Goal: Find specific page/section: Find specific page/section

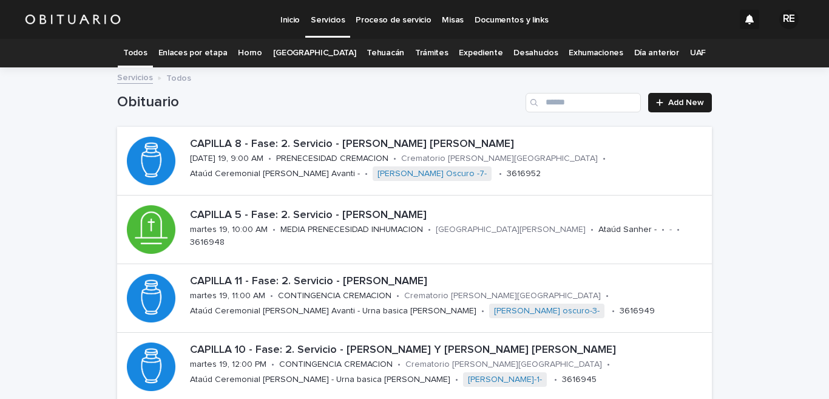
click at [472, 54] on link "Expediente" at bounding box center [481, 53] width 44 height 29
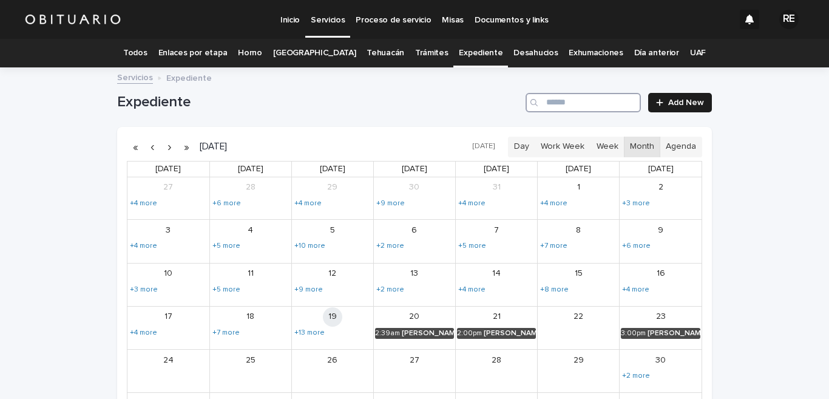
click at [569, 104] on input "Search" at bounding box center [583, 102] width 115 height 19
type input "******"
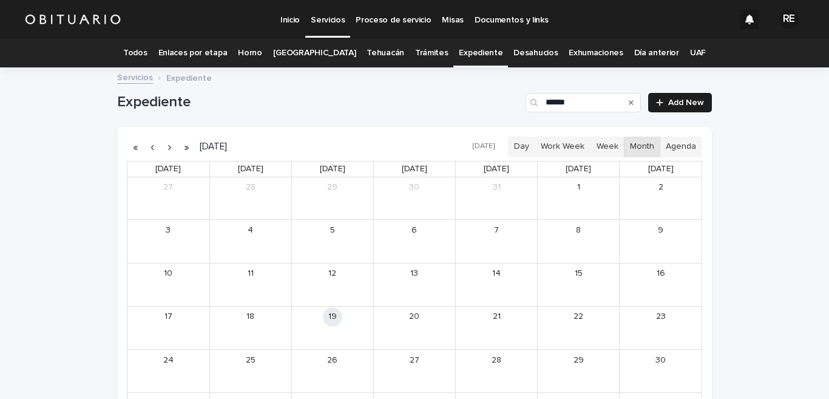
click at [147, 52] on link "Todos" at bounding box center [135, 53] width 24 height 29
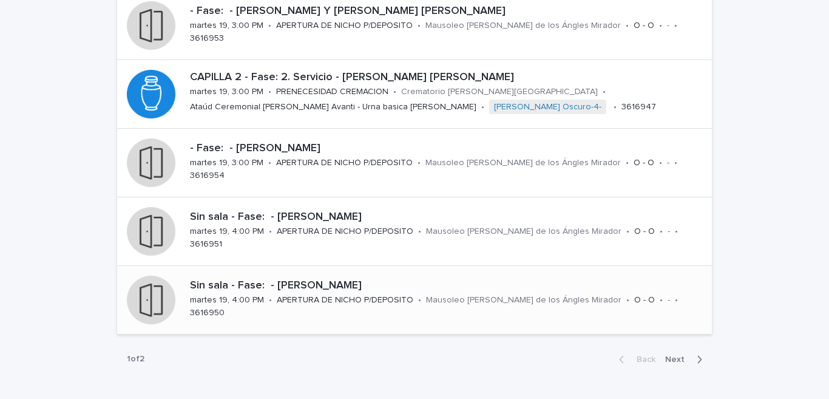
scroll to position [538, 0]
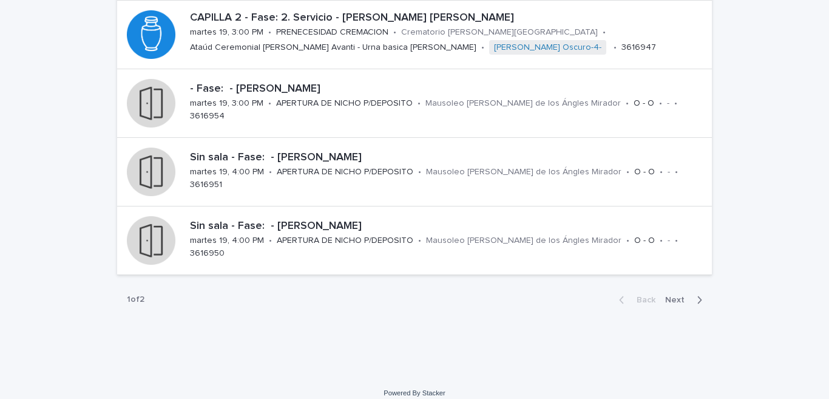
click at [671, 298] on span "Next" at bounding box center [679, 300] width 27 height 9
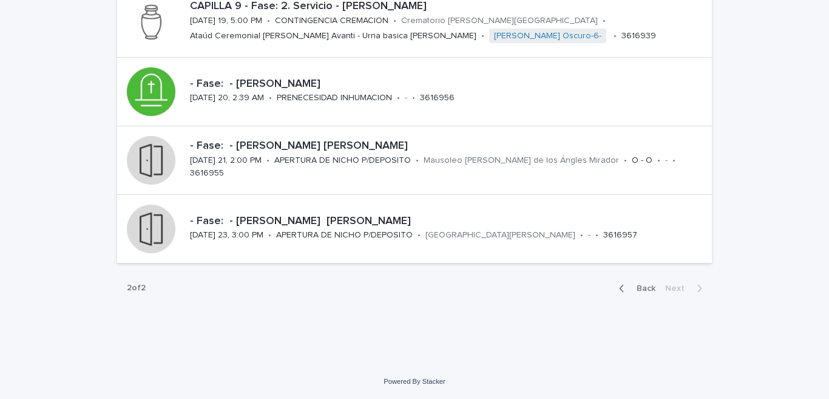
scroll to position [78, 0]
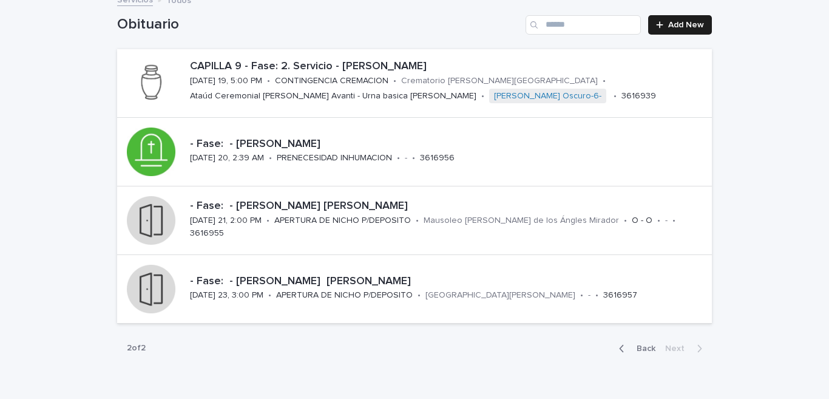
click at [643, 353] on button "Back" at bounding box center [635, 348] width 51 height 11
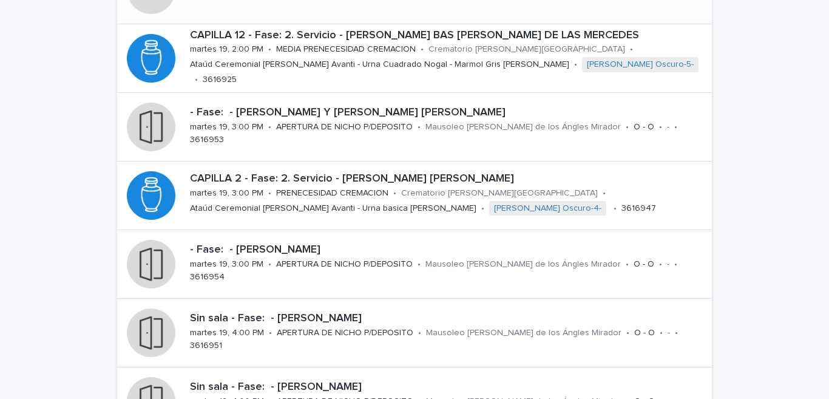
scroll to position [497, 0]
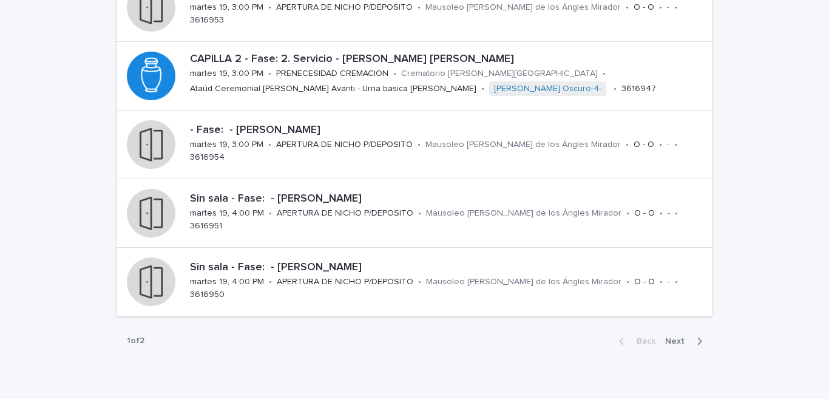
click at [681, 342] on span "Next" at bounding box center [679, 341] width 27 height 9
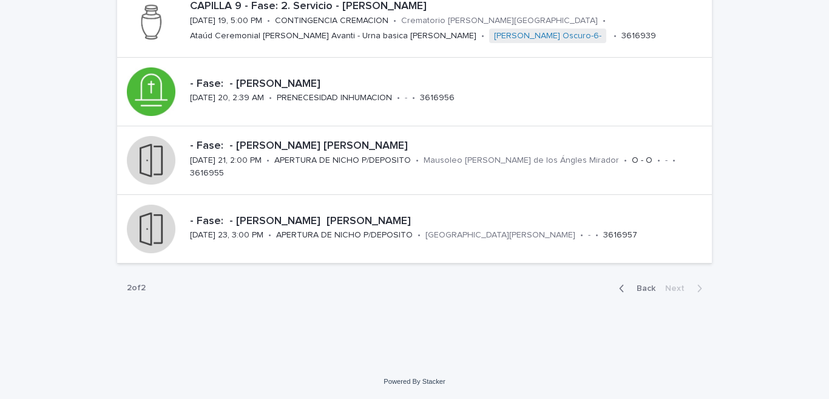
scroll to position [78, 0]
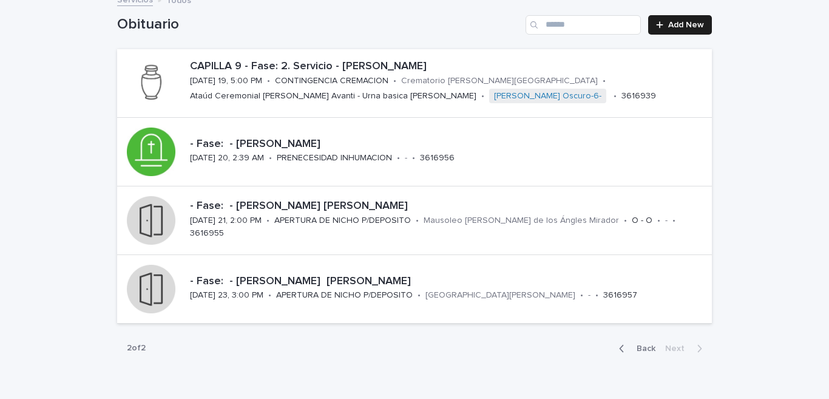
click at [639, 343] on button "Back" at bounding box center [635, 348] width 51 height 11
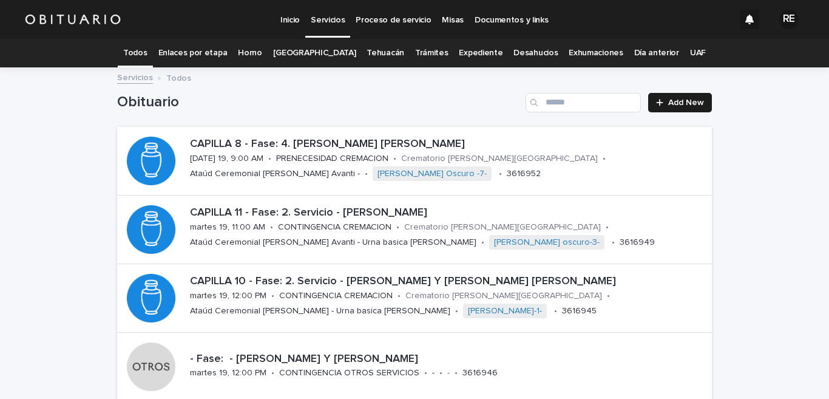
click at [147, 51] on link "Todos" at bounding box center [135, 53] width 24 height 29
